Goal: Find specific page/section: Find specific page/section

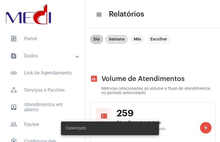
click at [104, 38] on div "Dia Semana Mês Escolher" at bounding box center [130, 39] width 83 height 11
click at [100, 39] on mat-chip "Dia" at bounding box center [96, 39] width 13 height 9
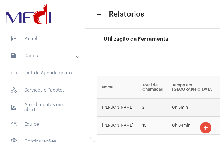
scroll to position [1494, 0]
